Goal: Task Accomplishment & Management: Use online tool/utility

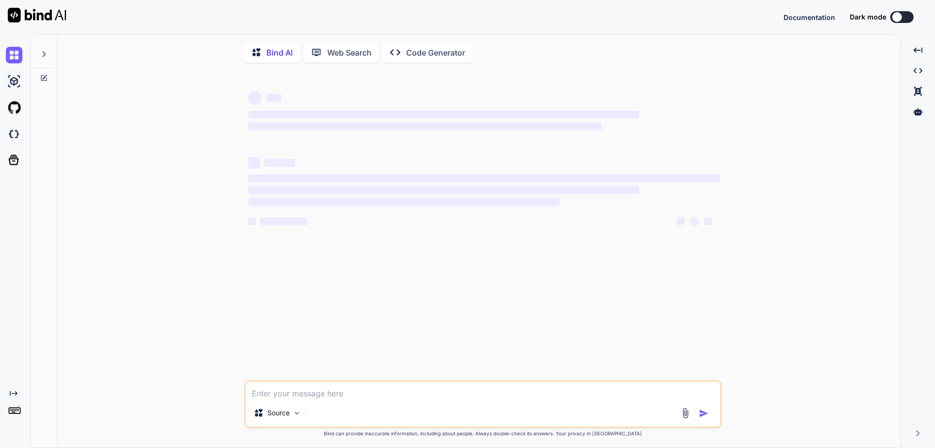
click at [312, 392] on textarea at bounding box center [483, 390] width 474 height 18
type textarea "x"
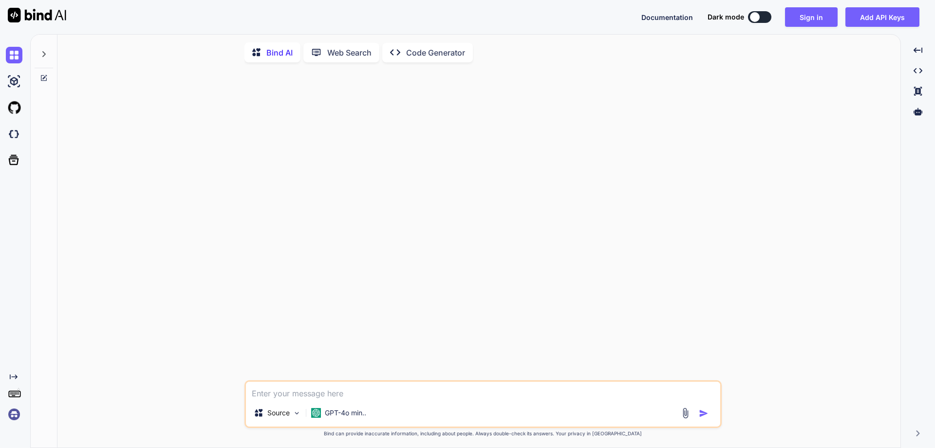
click at [348, 397] on textarea at bounding box center [483, 390] width 474 height 18
paste textarea "we can use something like zxcvbn (Dropbox’s password strength estimation librar…"
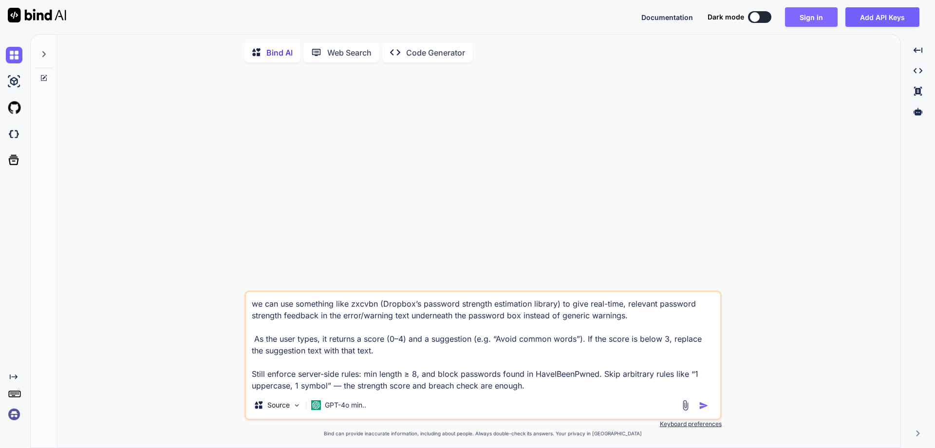
type textarea "we can use something like zxcvbn (Dropbox’s password strength estimation librar…"
click at [812, 19] on button "Sign in" at bounding box center [811, 16] width 53 height 19
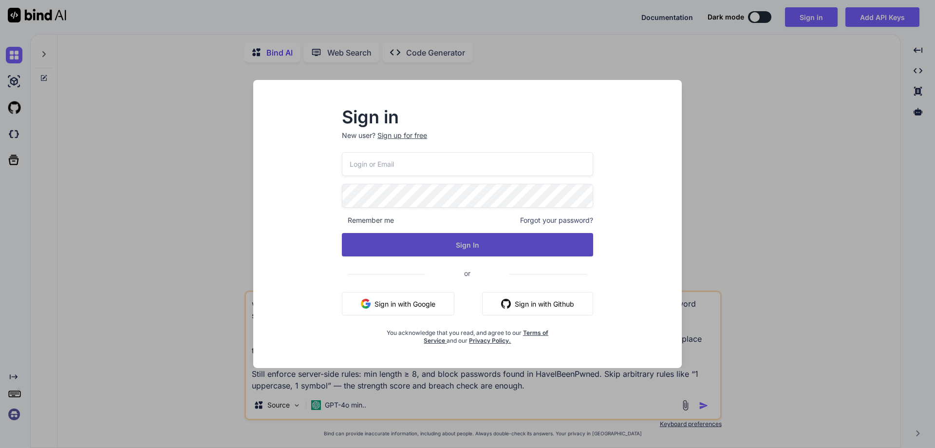
type input "[EMAIL_ADDRESS][DOMAIN_NAME]"
click at [519, 238] on button "Sign In" at bounding box center [467, 244] width 251 height 23
click at [470, 247] on button "Sign In" at bounding box center [467, 244] width 251 height 23
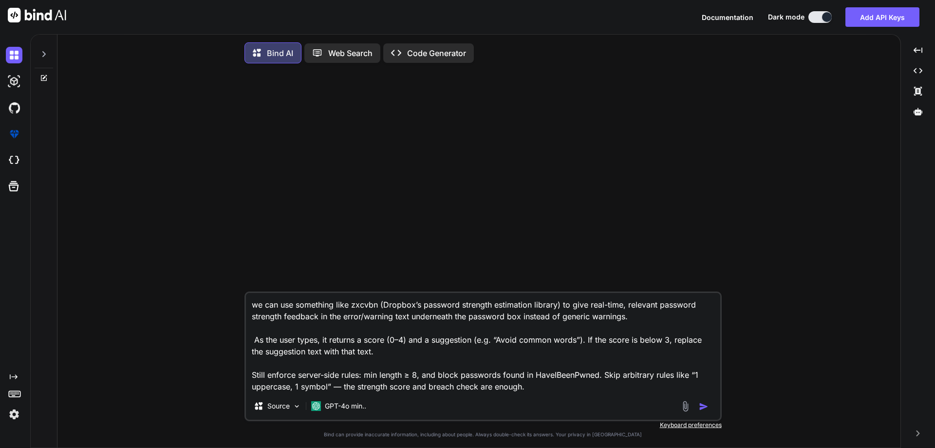
click at [574, 389] on textarea "we can use something like zxcvbn (Dropbox’s password strength estimation librar…" at bounding box center [483, 342] width 474 height 99
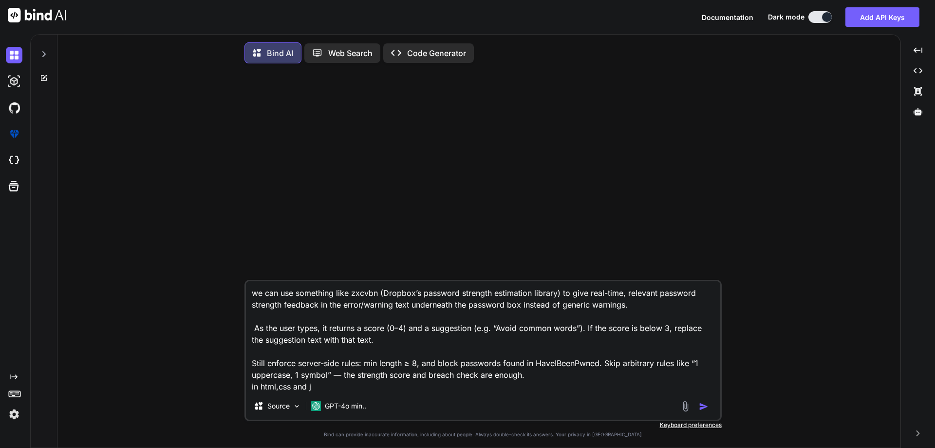
type textarea "we can use something like zxcvbn (Dropbox’s password strength estimation librar…"
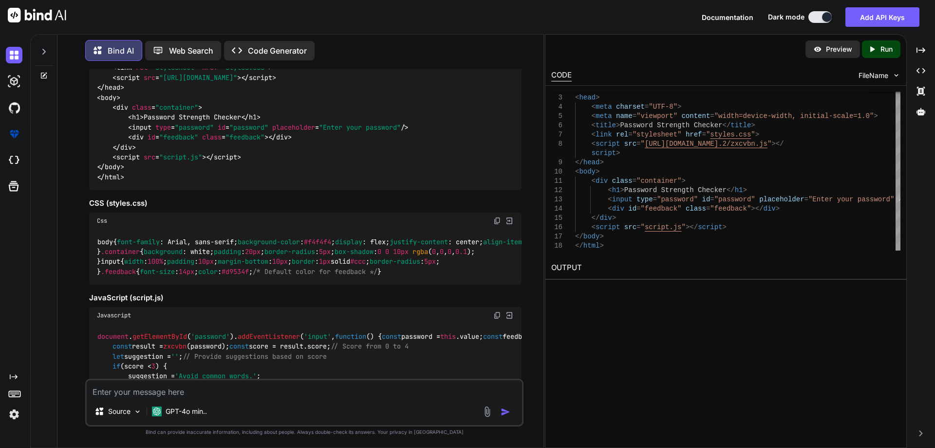
scroll to position [102, 0]
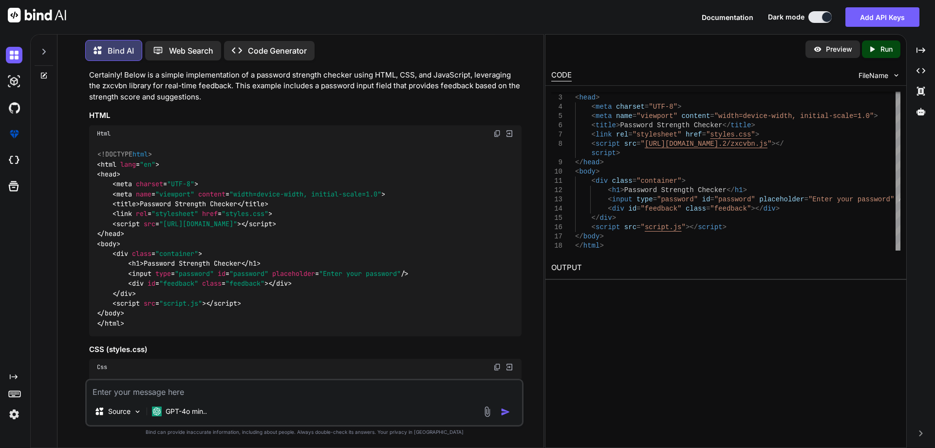
click at [496, 134] on img at bounding box center [497, 134] width 8 height 8
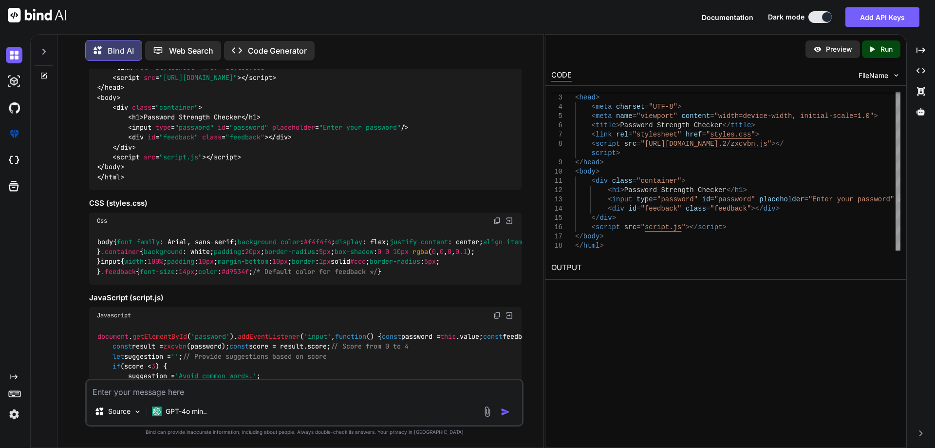
click at [495, 220] on img at bounding box center [497, 221] width 8 height 8
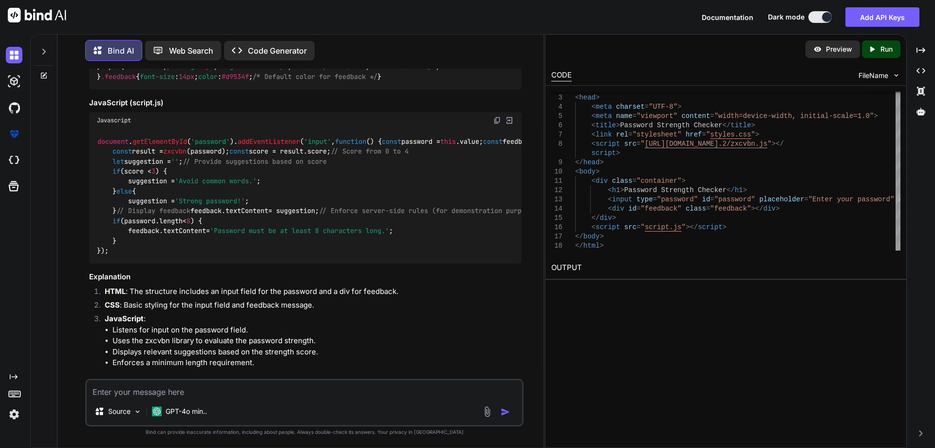
scroll to position [589, 0]
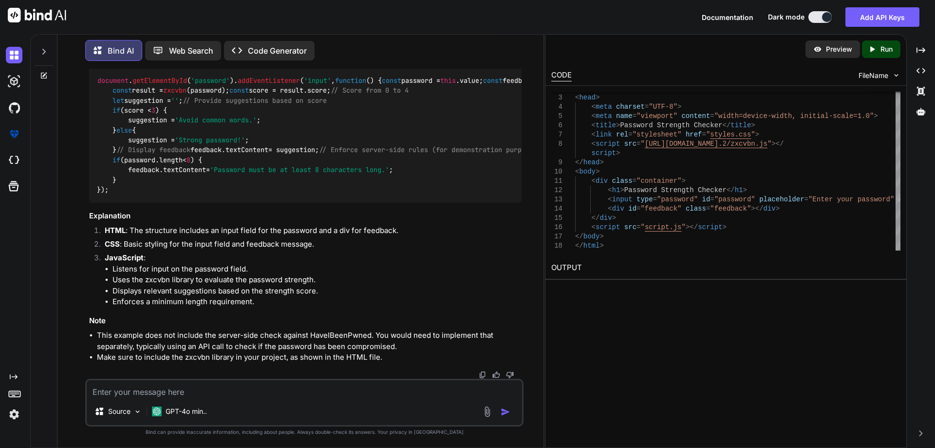
click at [494, 63] on img at bounding box center [497, 60] width 8 height 8
